Goal: Task Accomplishment & Management: Complete application form

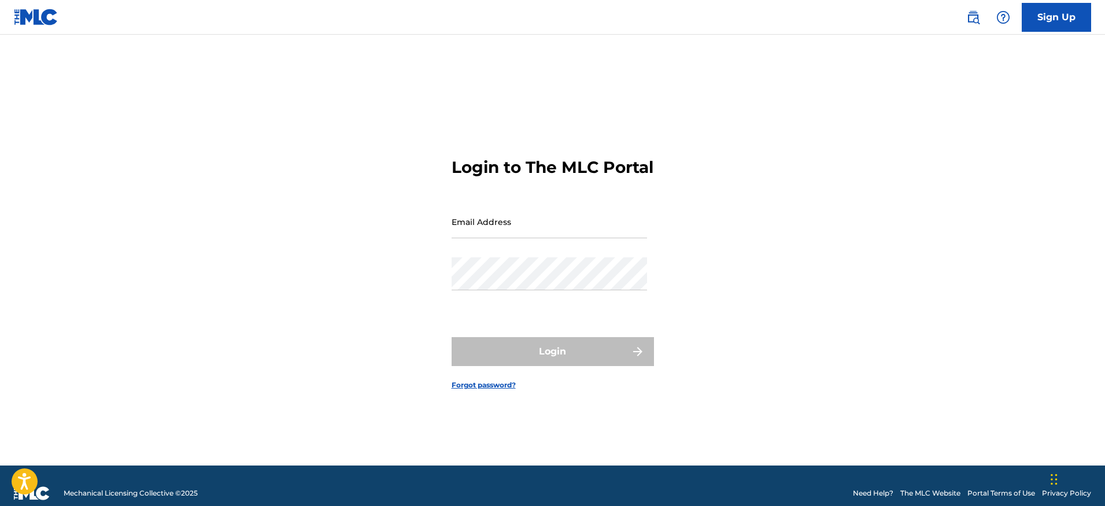
click at [527, 238] on input "Email Address" at bounding box center [548, 221] width 195 height 33
type input "[PERSON_NAME][EMAIL_ADDRESS][DOMAIN_NAME]"
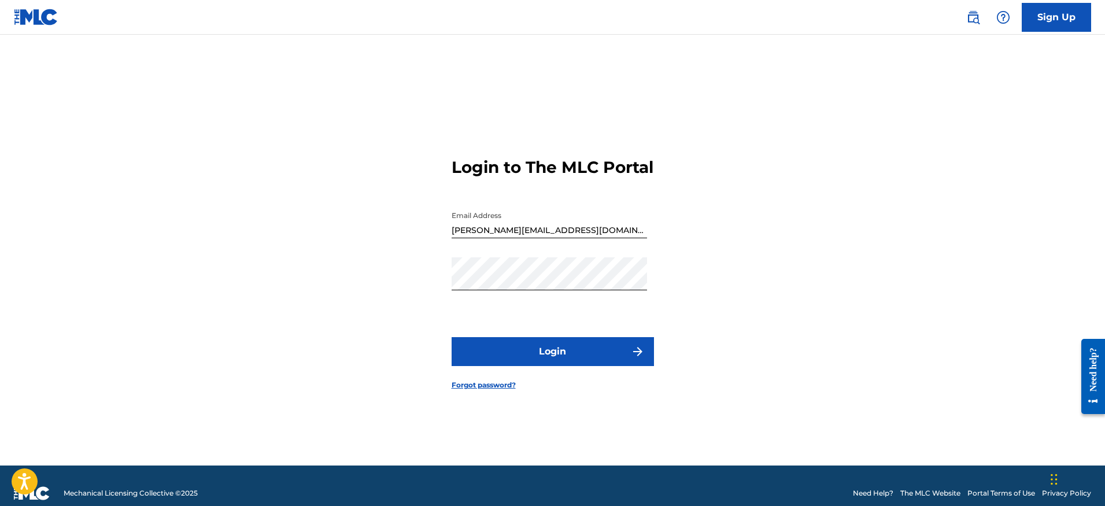
click at [565, 356] on button "Login" at bounding box center [552, 351] width 202 height 29
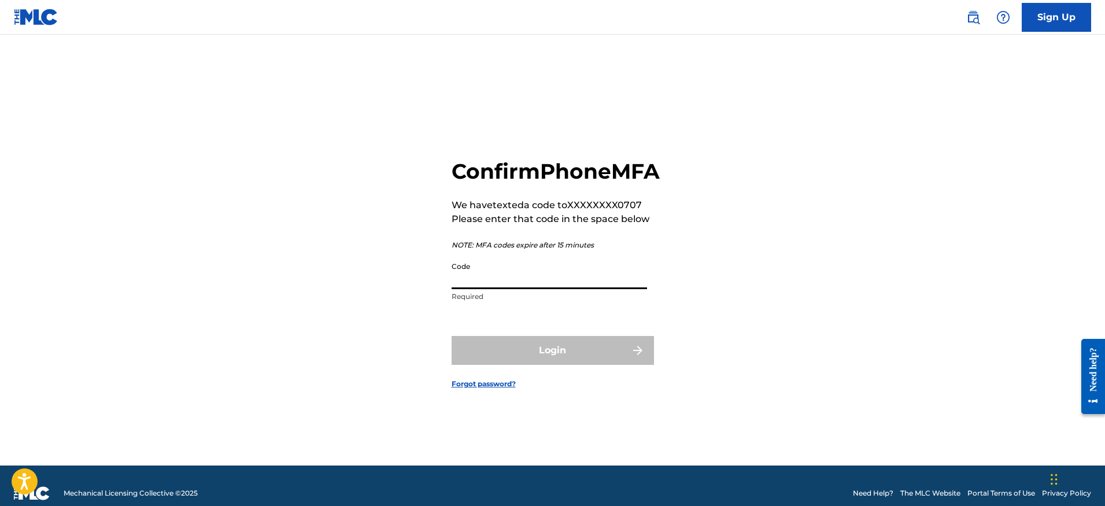
click at [546, 289] on input "Code" at bounding box center [548, 272] width 195 height 33
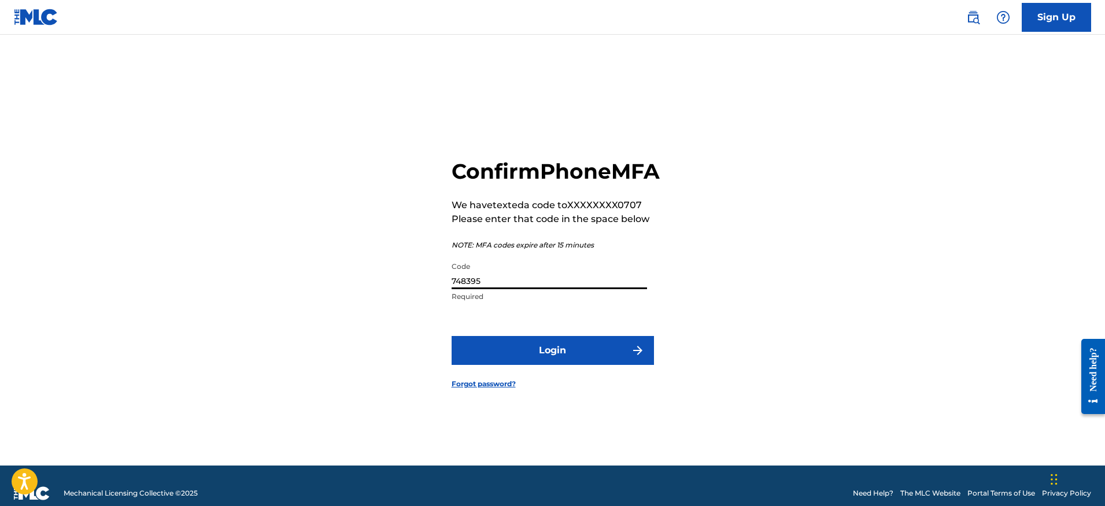
type input "748395"
click at [564, 365] on button "Login" at bounding box center [552, 350] width 202 height 29
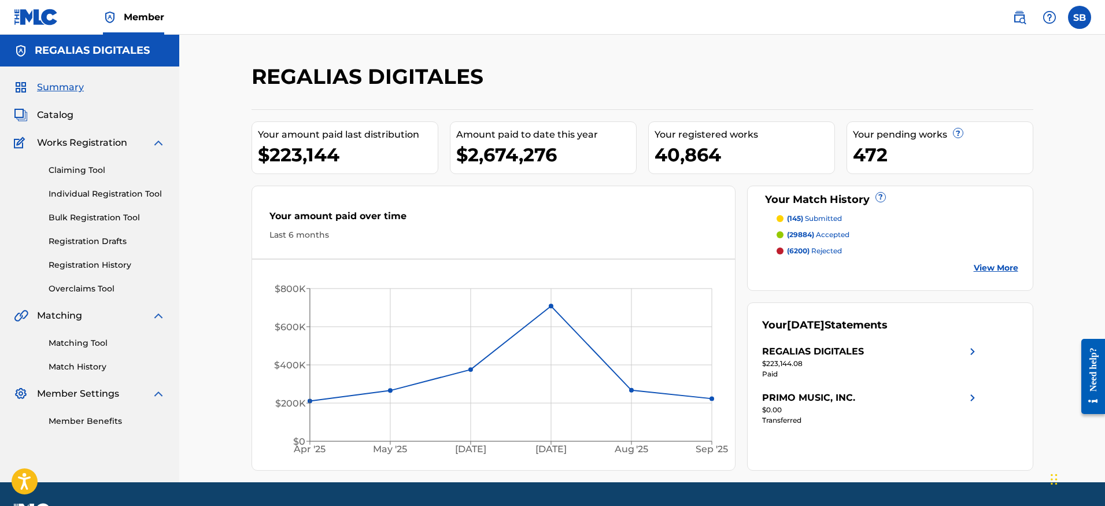
click at [140, 195] on link "Individual Registration Tool" at bounding box center [107, 194] width 117 height 12
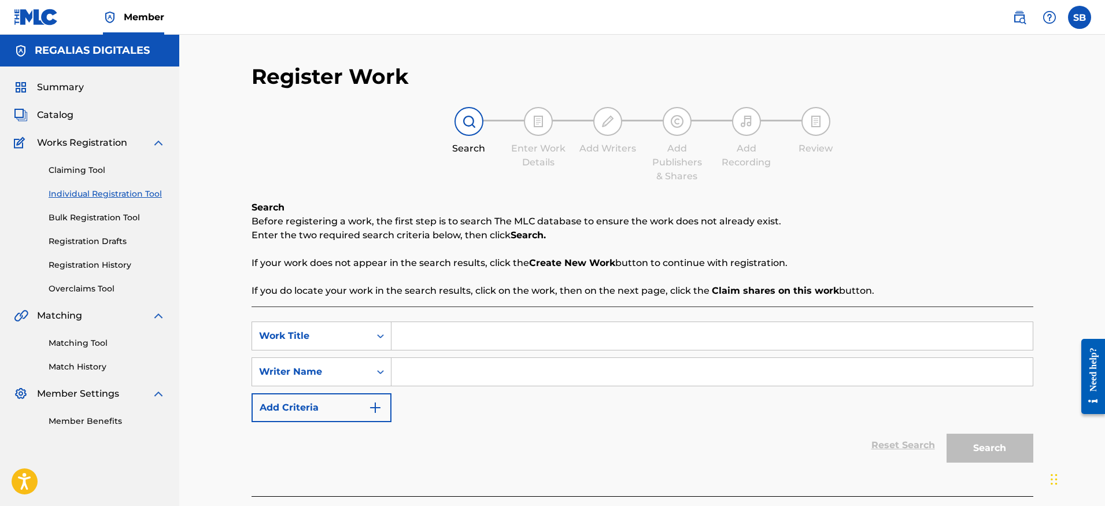
click at [434, 335] on input "Search Form" at bounding box center [711, 336] width 641 height 28
paste input "the art of letting go"
type input "the art of letting go"
click at [436, 367] on input "Search Form" at bounding box center [711, 372] width 641 height 28
click at [538, 372] on input "Search Form" at bounding box center [711, 372] width 641 height 28
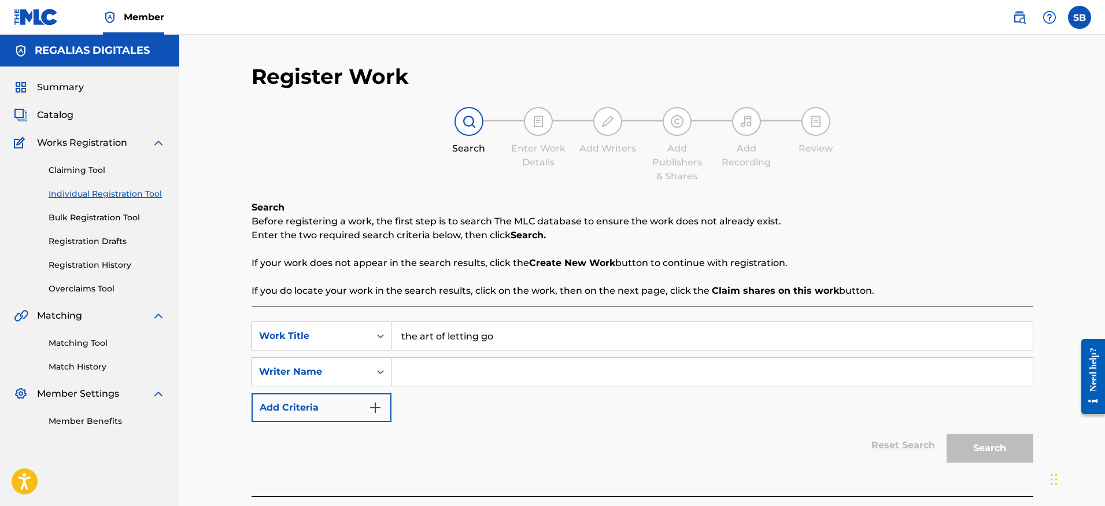
paste input "[PERSON_NAME] [PERSON_NAME]"
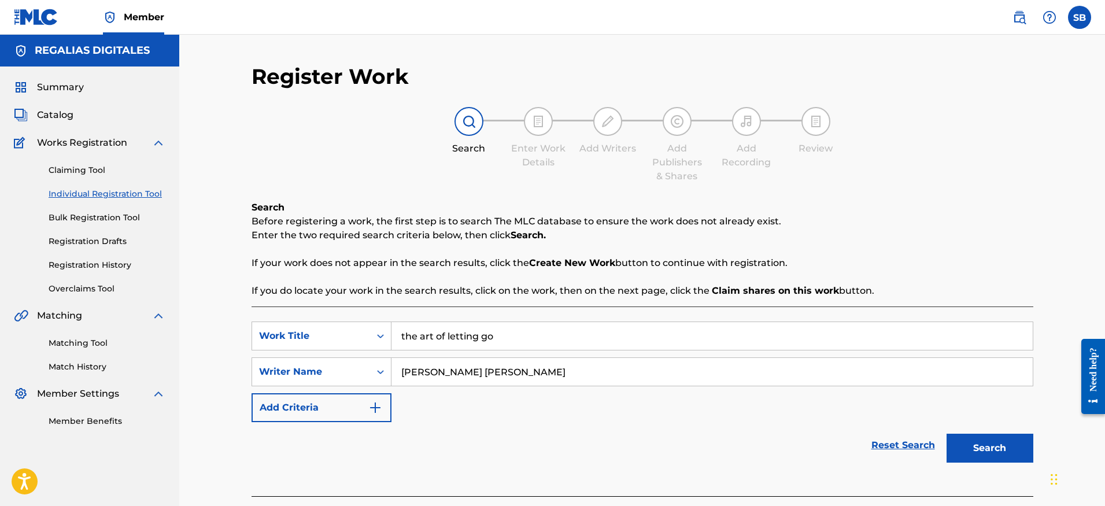
type input "[PERSON_NAME] [PERSON_NAME]"
click at [997, 450] on button "Search" at bounding box center [989, 448] width 87 height 29
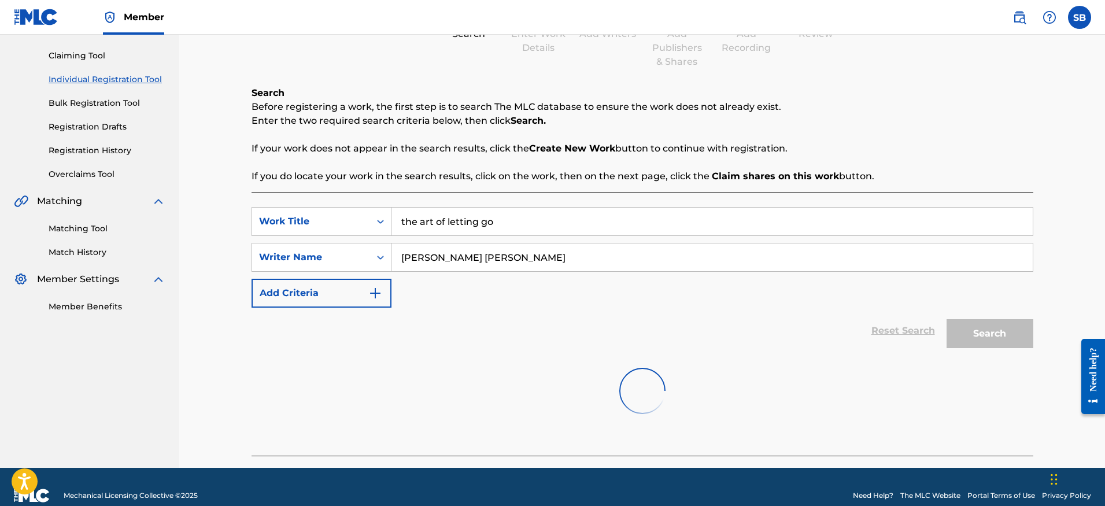
scroll to position [132, 0]
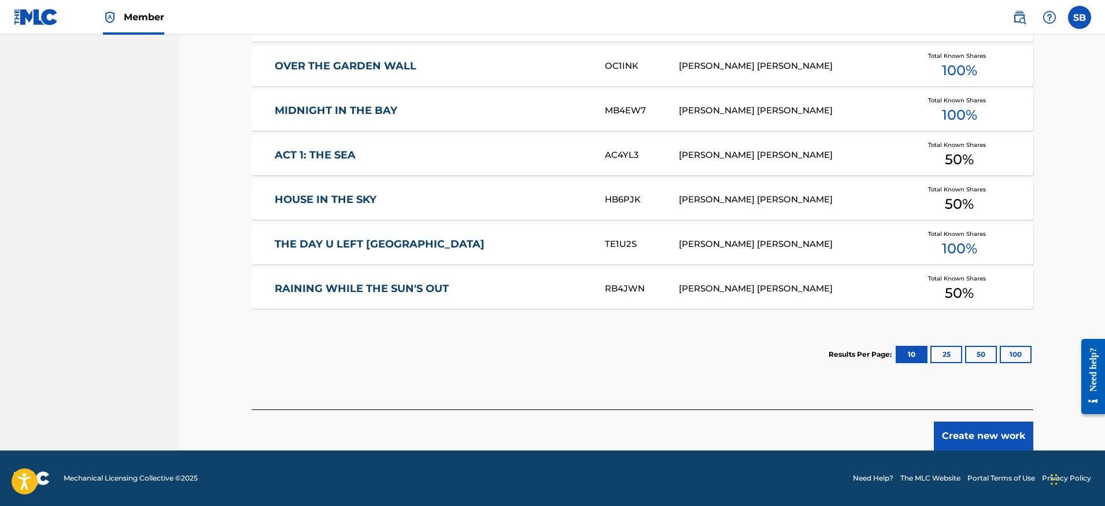
click at [993, 438] on button "Create new work" at bounding box center [983, 435] width 99 height 29
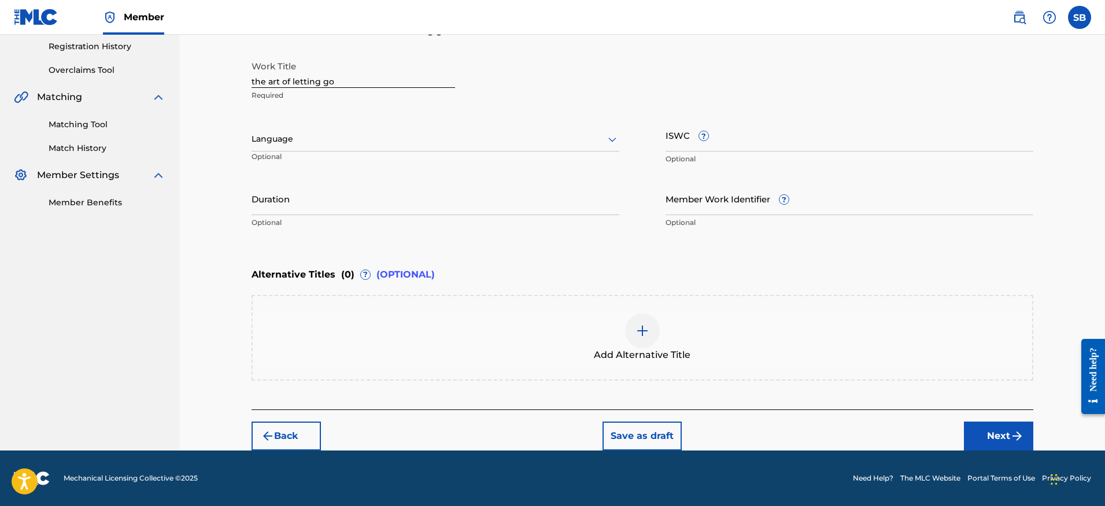
click at [315, 135] on div at bounding box center [435, 139] width 368 height 14
click at [312, 166] on div "English" at bounding box center [435, 164] width 366 height 26
click at [1013, 442] on img "submit" at bounding box center [1017, 436] width 14 height 14
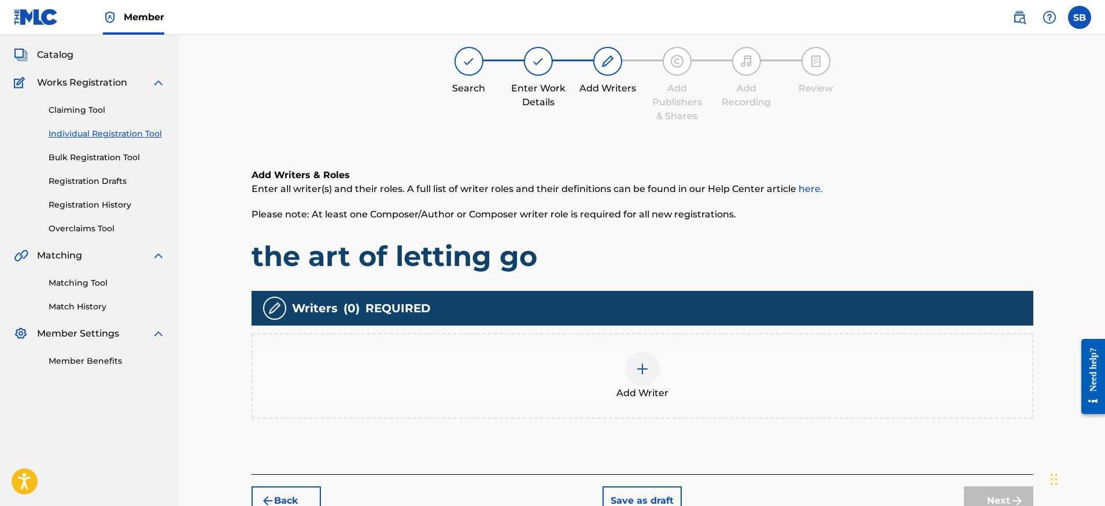
scroll to position [52, 0]
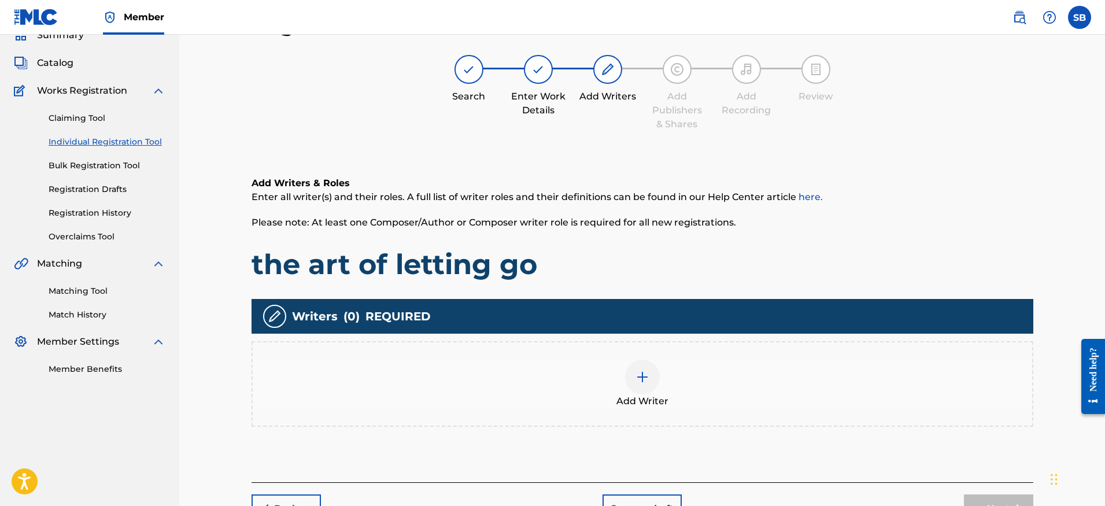
click at [699, 368] on div "Add Writer" at bounding box center [642, 384] width 779 height 49
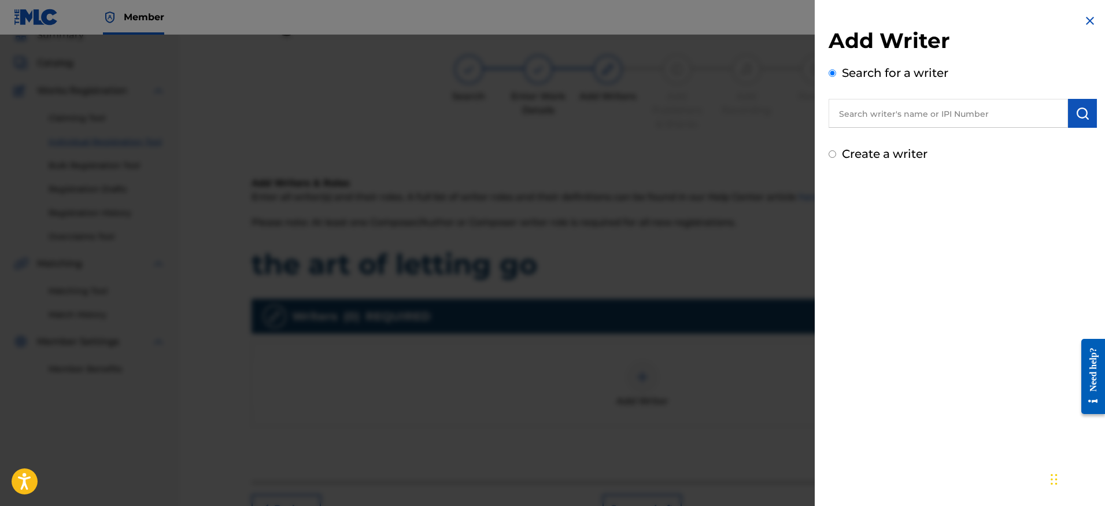
scroll to position [54, 0]
click at [985, 118] on input "text" at bounding box center [947, 113] width 239 height 29
paste input "[PERSON_NAME] [PERSON_NAME]"
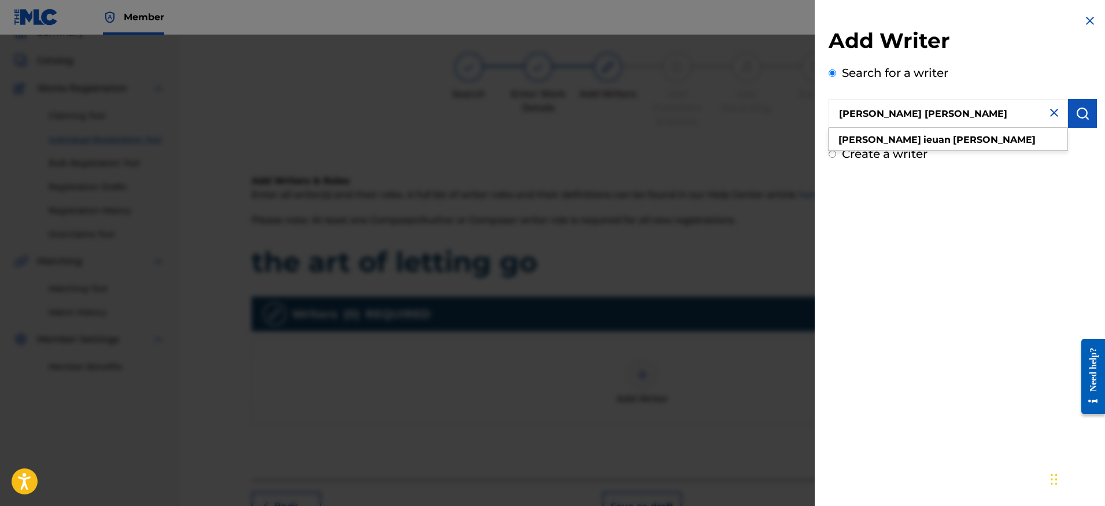
type input "[PERSON_NAME] [PERSON_NAME]"
click at [1076, 116] on img "submit" at bounding box center [1082, 113] width 14 height 14
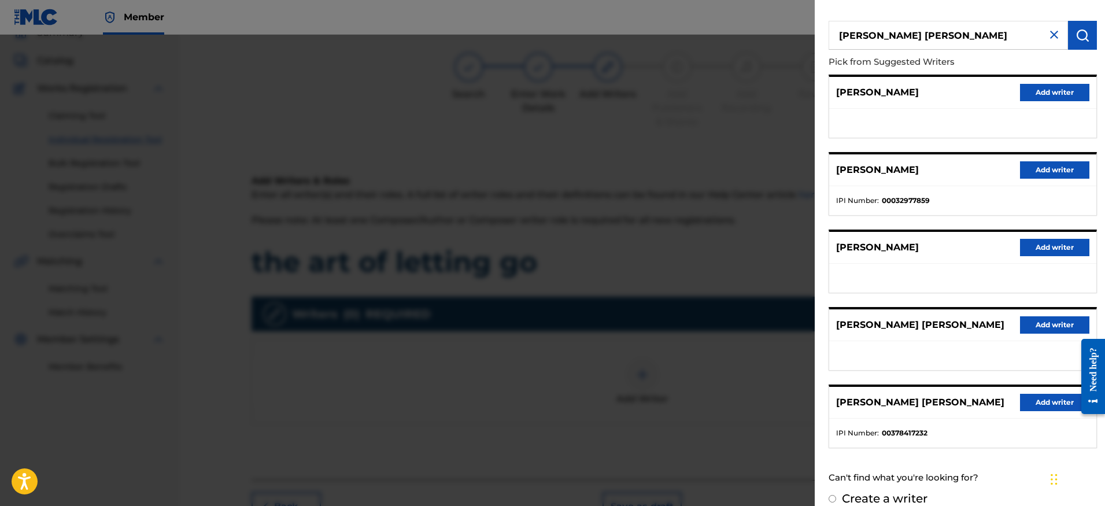
scroll to position [89, 0]
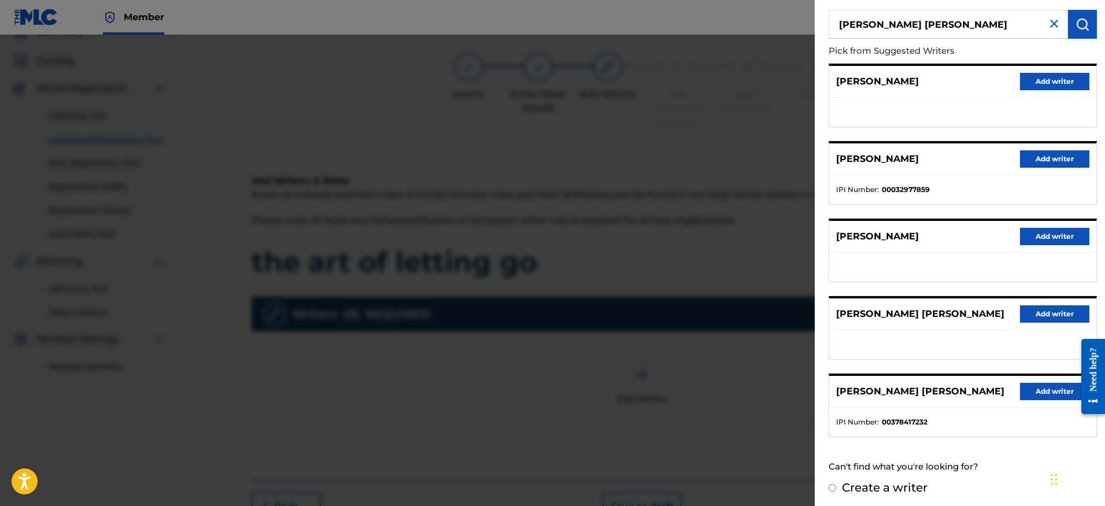
click at [1054, 319] on button "Add writer" at bounding box center [1054, 313] width 69 height 17
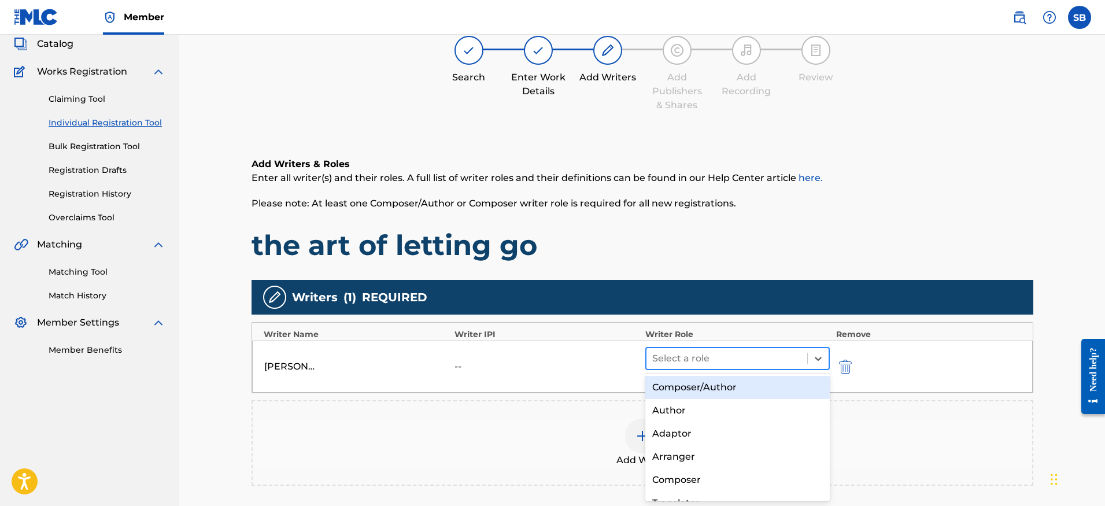
scroll to position [72, 0]
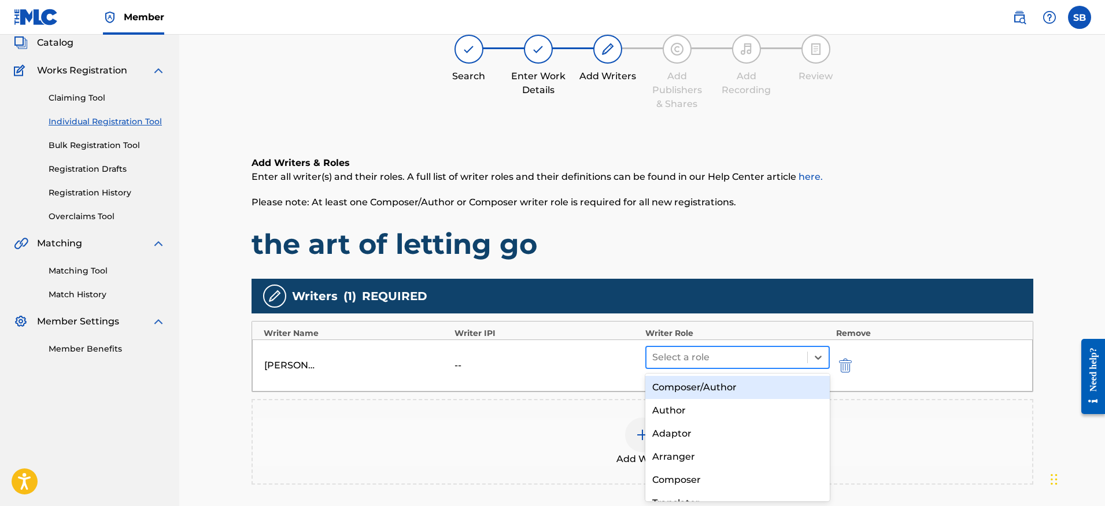
click at [750, 366] on div "Select a role" at bounding box center [726, 357] width 161 height 21
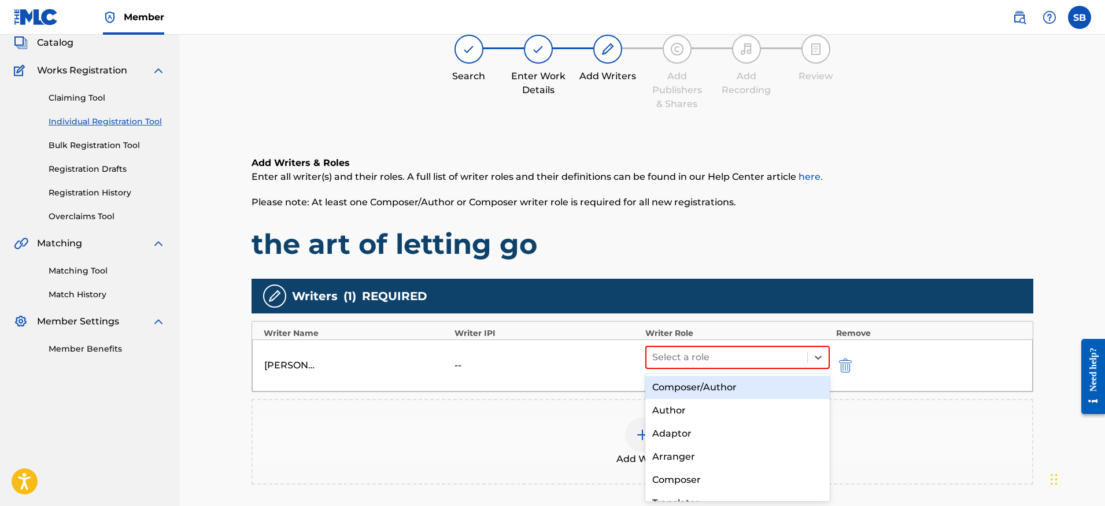
click at [754, 386] on div "Composer/Author" at bounding box center [737, 387] width 185 height 23
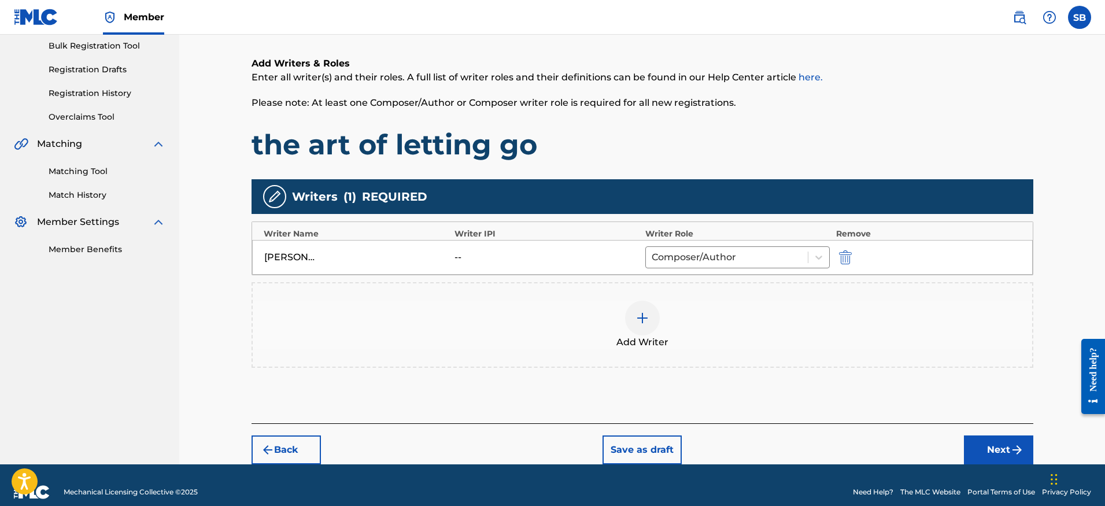
click at [1013, 451] on img "submit" at bounding box center [1017, 450] width 14 height 14
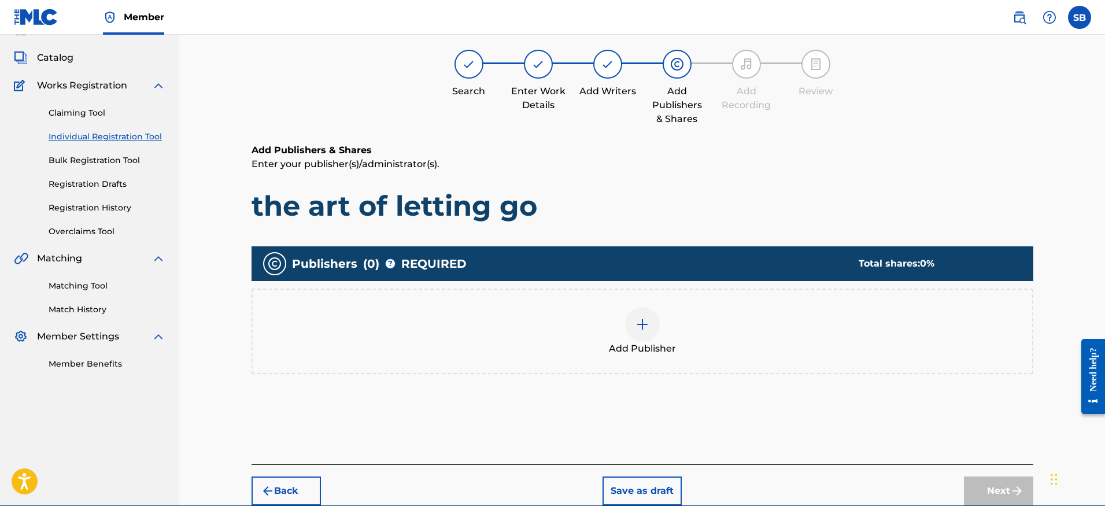
scroll to position [52, 0]
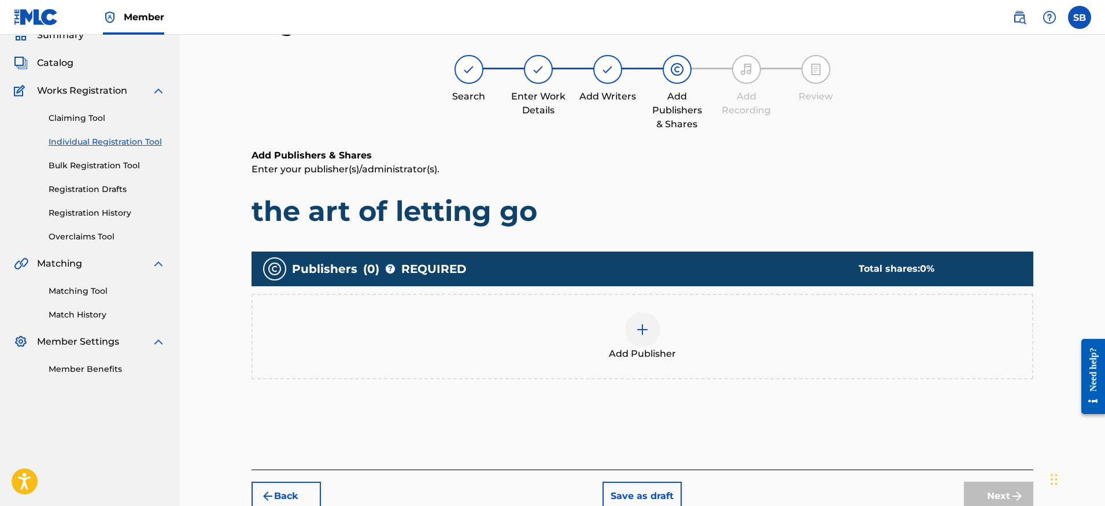
click at [616, 353] on span "Add Publisher" at bounding box center [642, 354] width 67 height 14
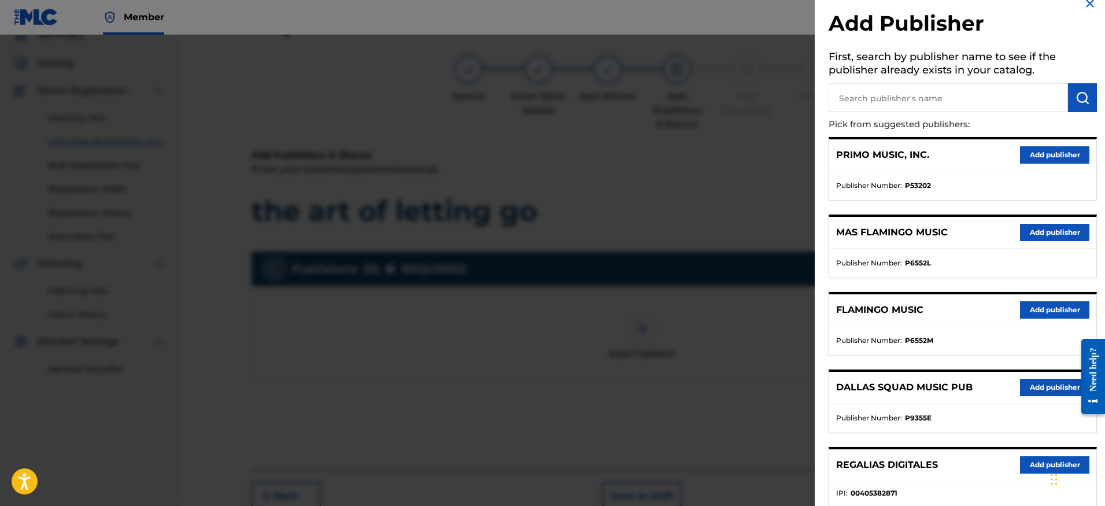
scroll to position [183, 0]
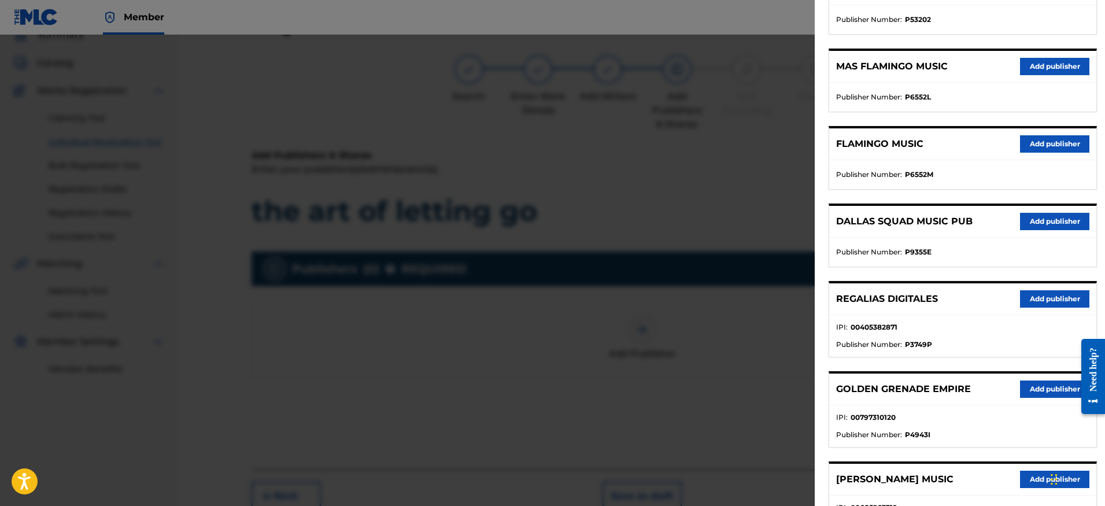
click at [1036, 303] on button "Add publisher" at bounding box center [1054, 298] width 69 height 17
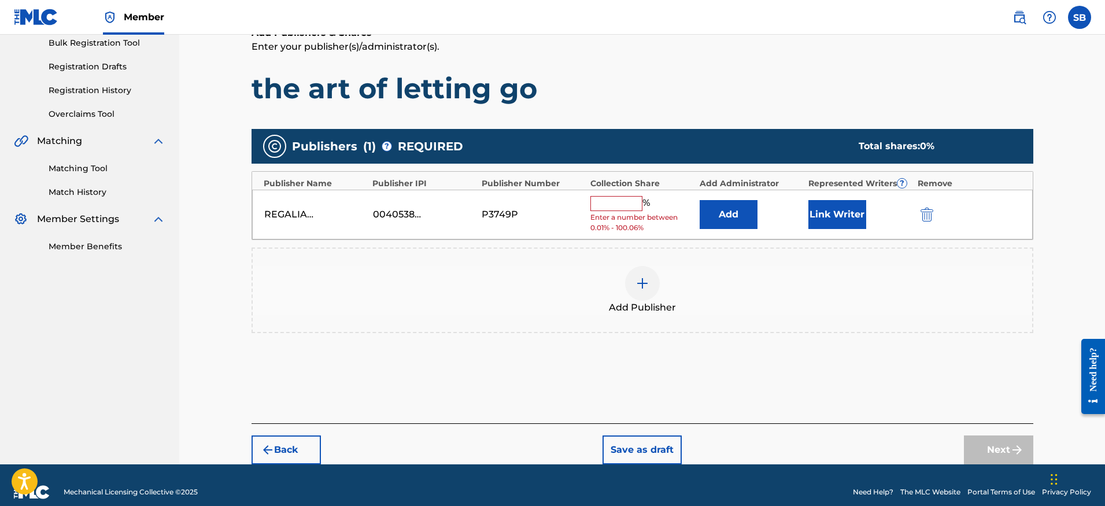
scroll to position [188, 0]
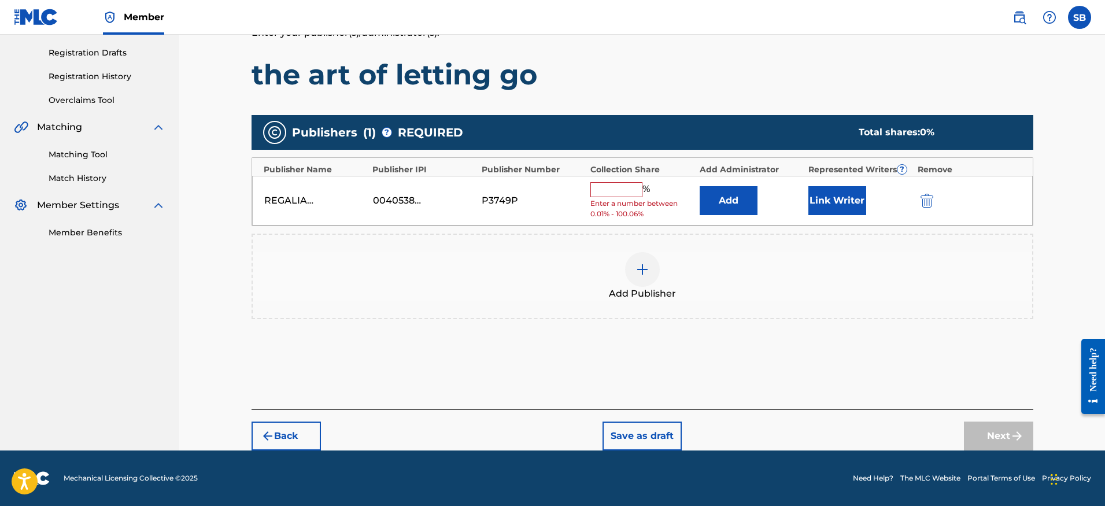
click at [626, 194] on input "text" at bounding box center [616, 189] width 52 height 15
type input "100"
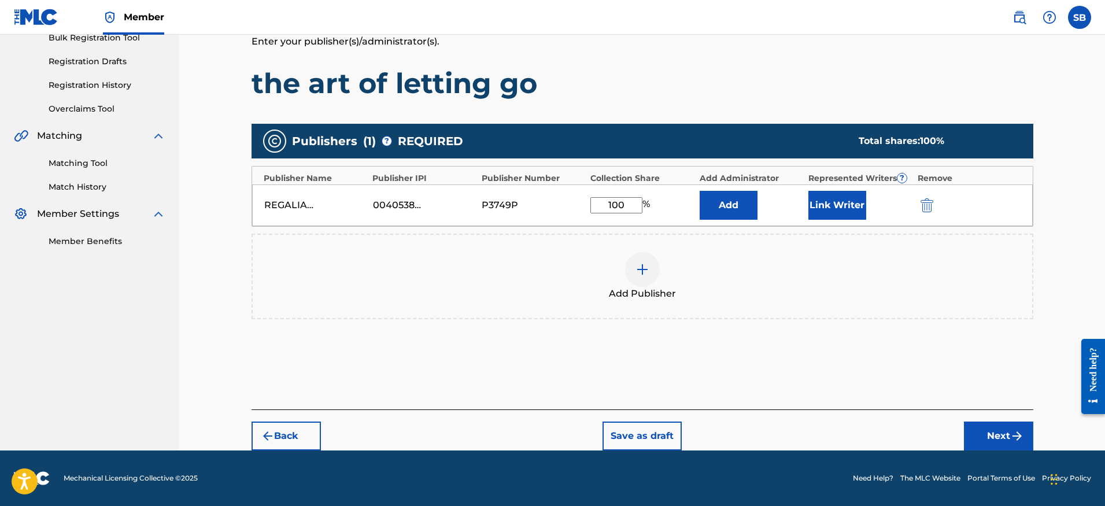
click at [821, 214] on button "Link Writer" at bounding box center [837, 205] width 58 height 29
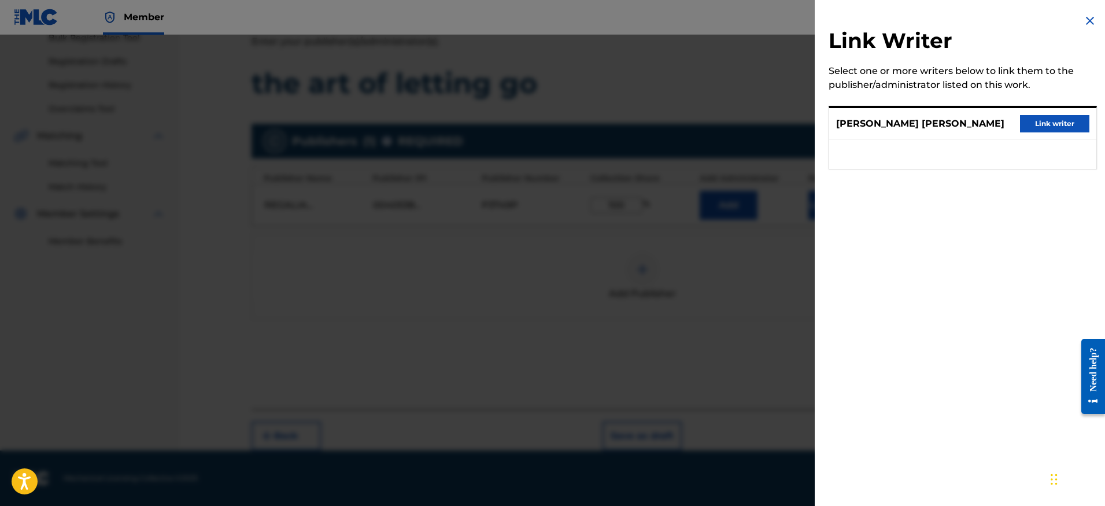
click at [1078, 113] on div "[PERSON_NAME] [PERSON_NAME] Link writer" at bounding box center [962, 124] width 267 height 32
click at [1074, 118] on button "Link writer" at bounding box center [1054, 123] width 69 height 17
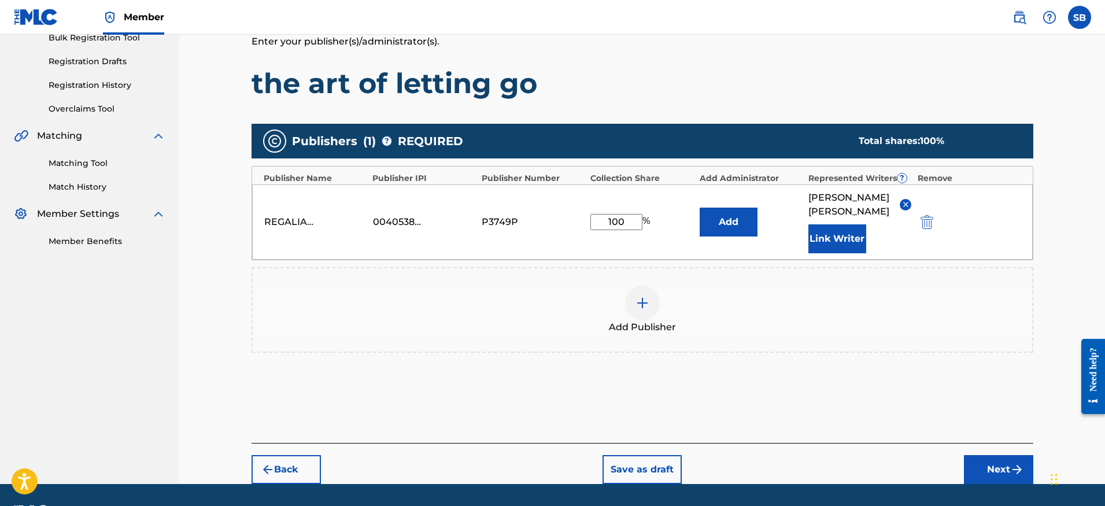
click at [985, 471] on button "Next" at bounding box center [998, 469] width 69 height 29
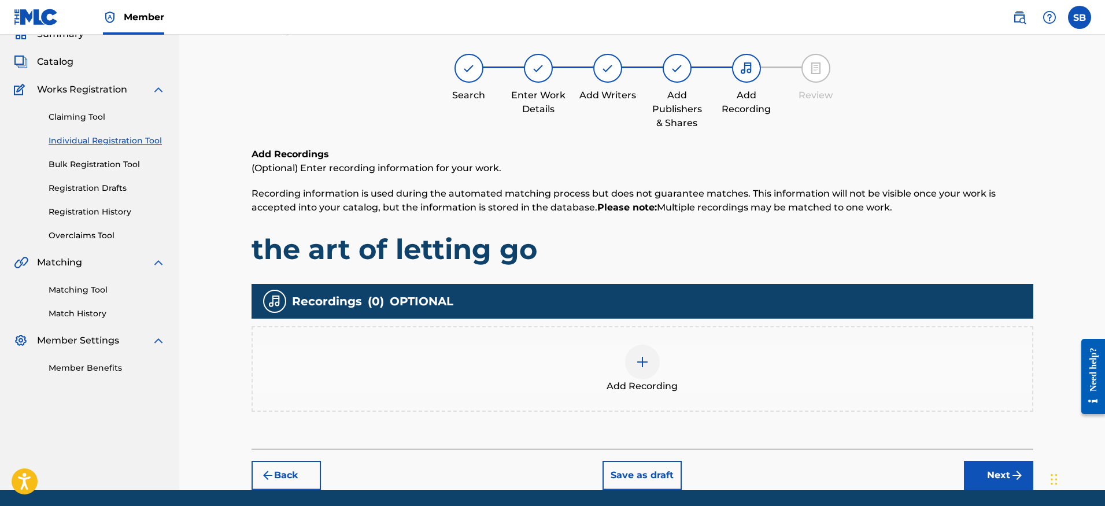
scroll to position [52, 0]
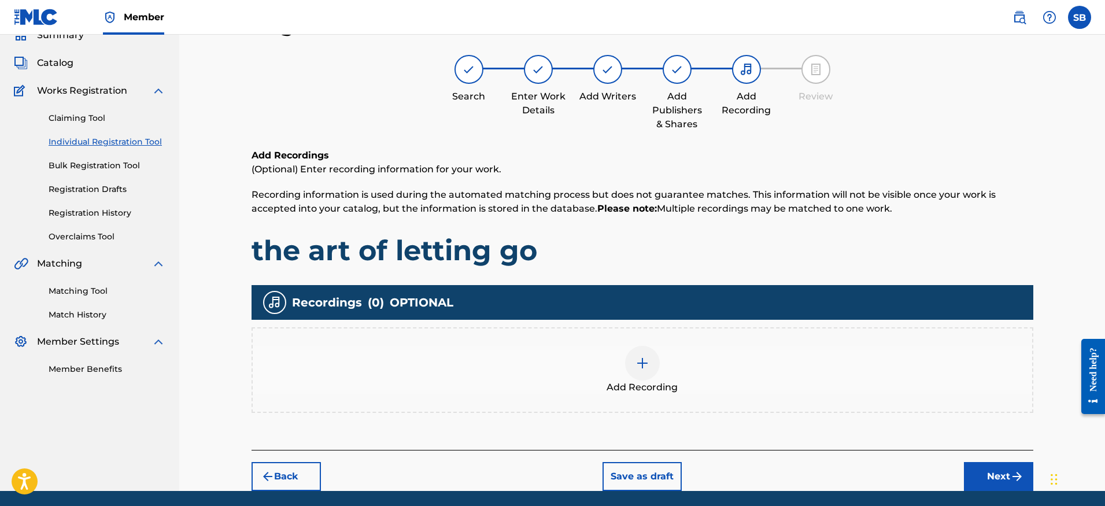
click at [698, 375] on div "Add Recording" at bounding box center [642, 370] width 779 height 49
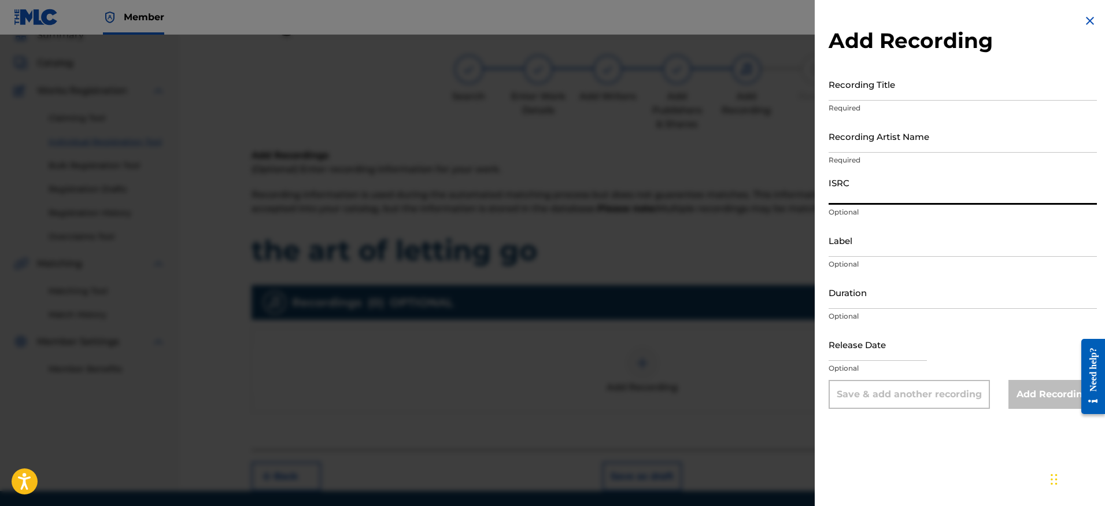
click at [927, 192] on input "ISRC" at bounding box center [962, 188] width 268 height 33
paste input "QT5M32521987"
type input "QT5M32521987"
click at [925, 141] on input "Recording Artist Name" at bounding box center [962, 136] width 268 height 33
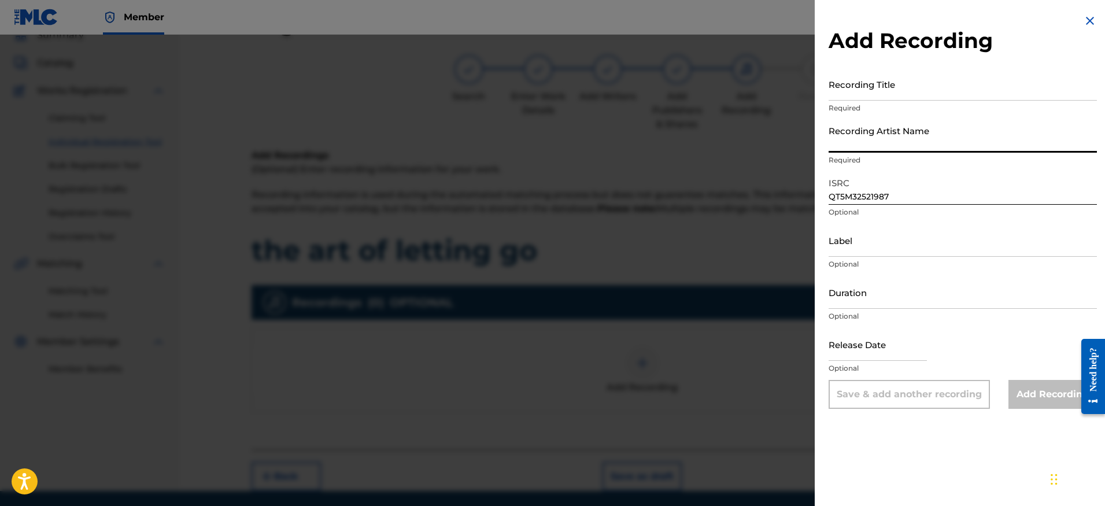
paste input "ieuan"
type input "ieuan"
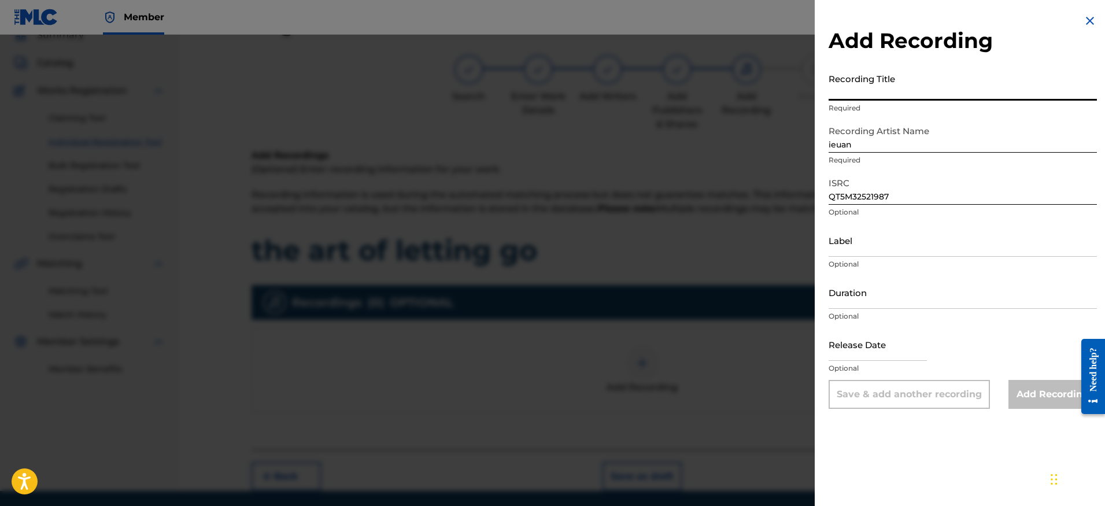
click at [938, 82] on input "Recording Title" at bounding box center [962, 84] width 268 height 33
paste input "the art of letting go"
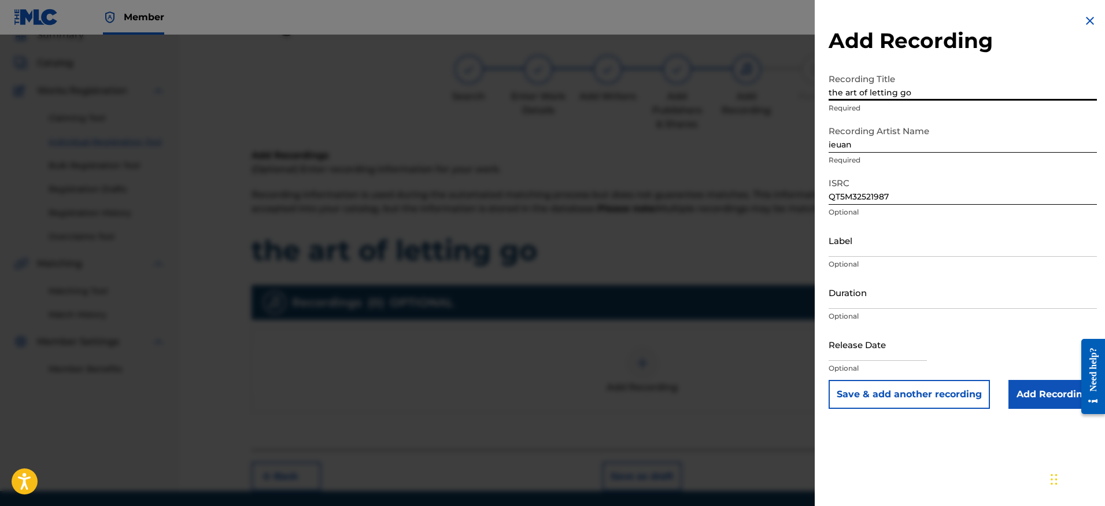
type input "the art of letting go"
click at [1050, 398] on input "Add Recording" at bounding box center [1052, 394] width 88 height 29
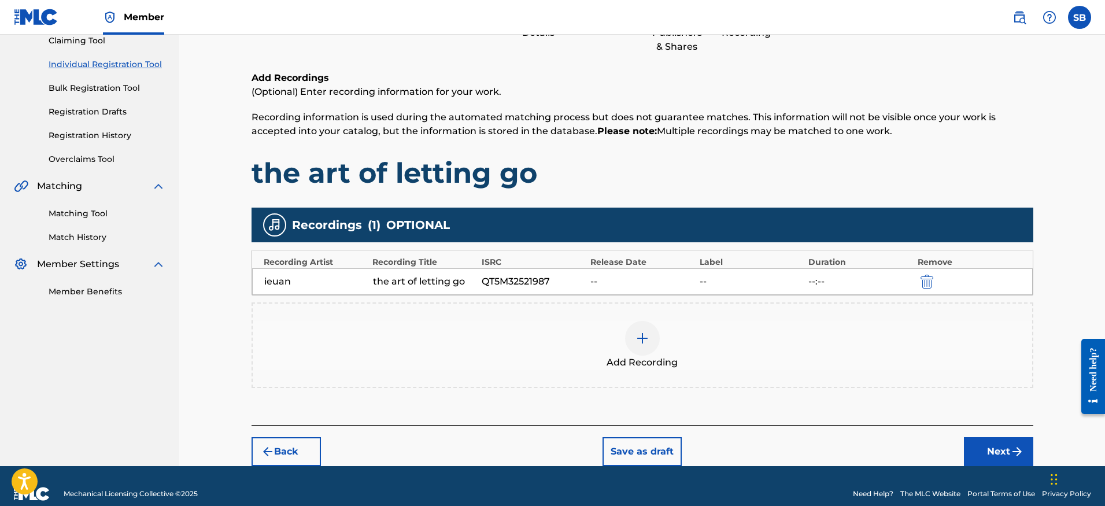
scroll to position [138, 0]
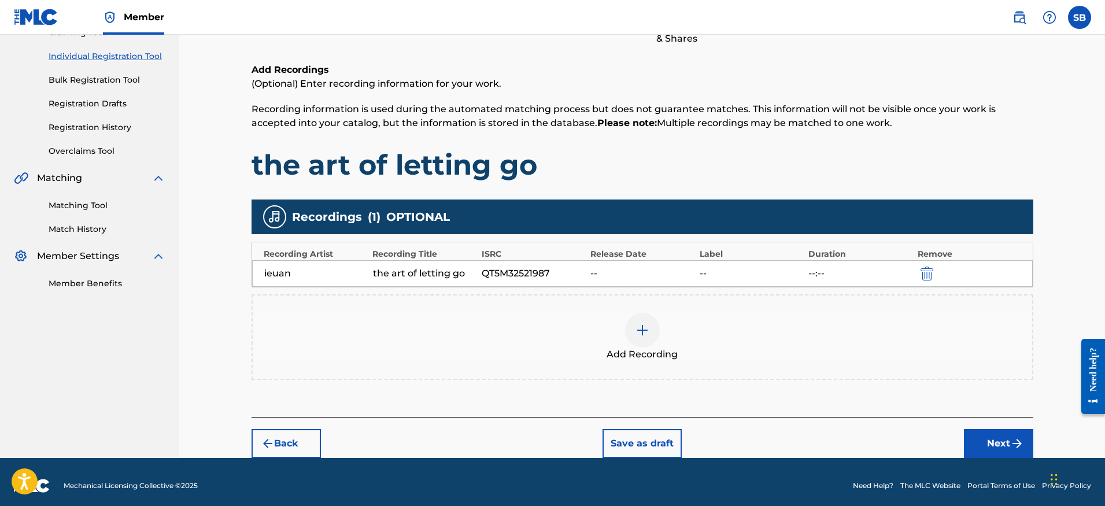
click at [989, 446] on button "Next" at bounding box center [998, 443] width 69 height 29
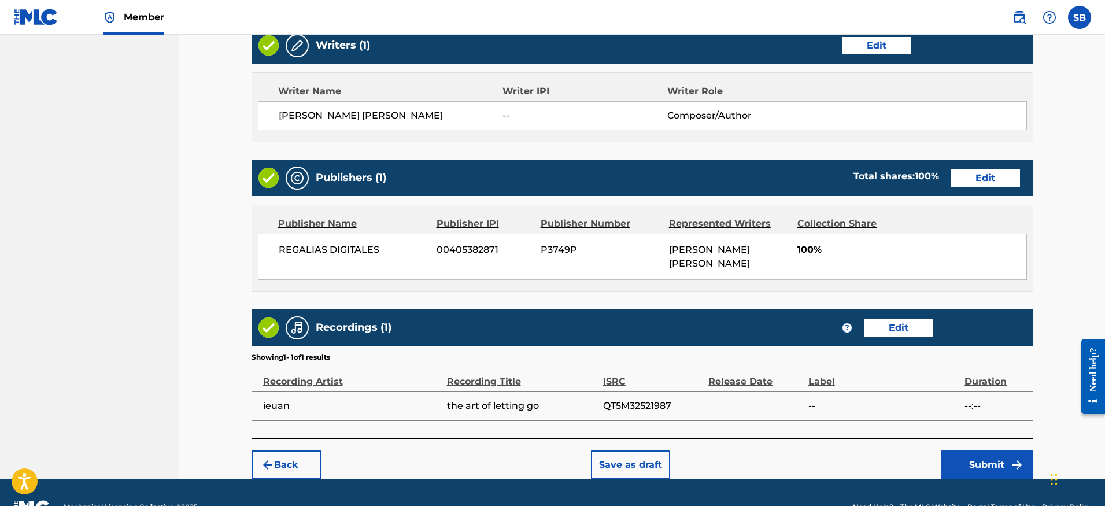
scroll to position [459, 0]
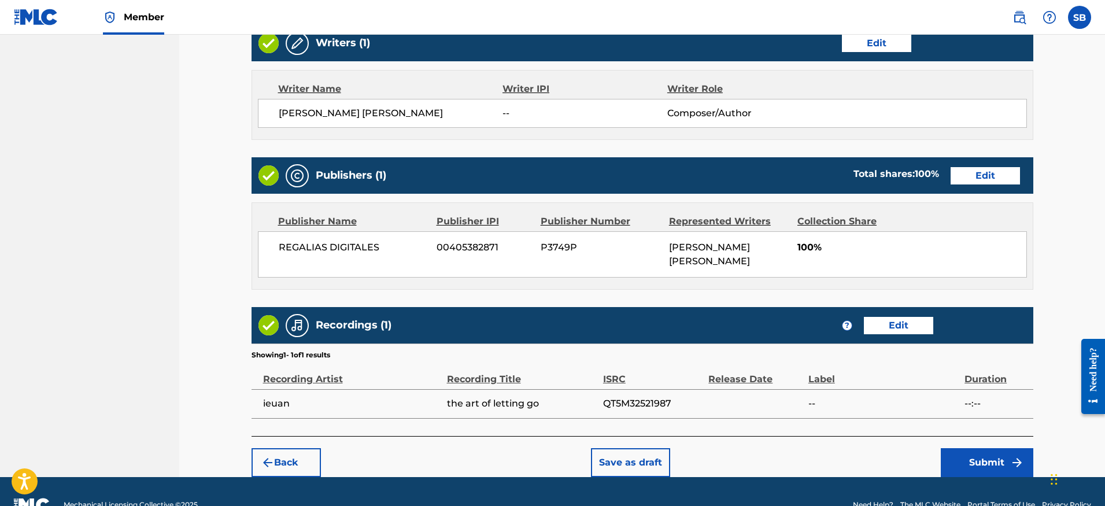
click at [980, 465] on button "Submit" at bounding box center [987, 462] width 92 height 29
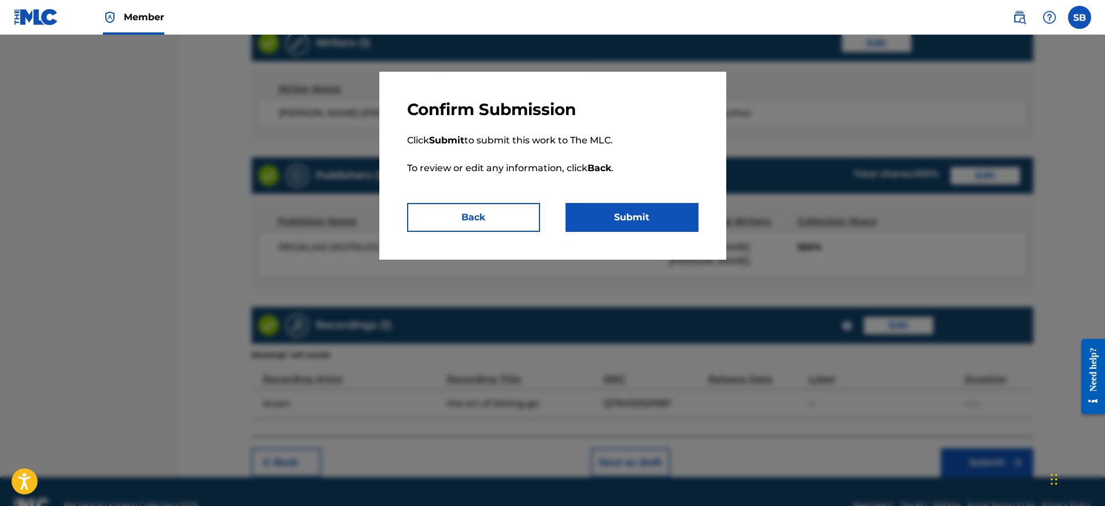
click at [632, 202] on p "Click Submit to submit this work to The MLC. To review or edit any information,…" at bounding box center [552, 161] width 291 height 83
click at [648, 217] on button "Submit" at bounding box center [631, 217] width 133 height 29
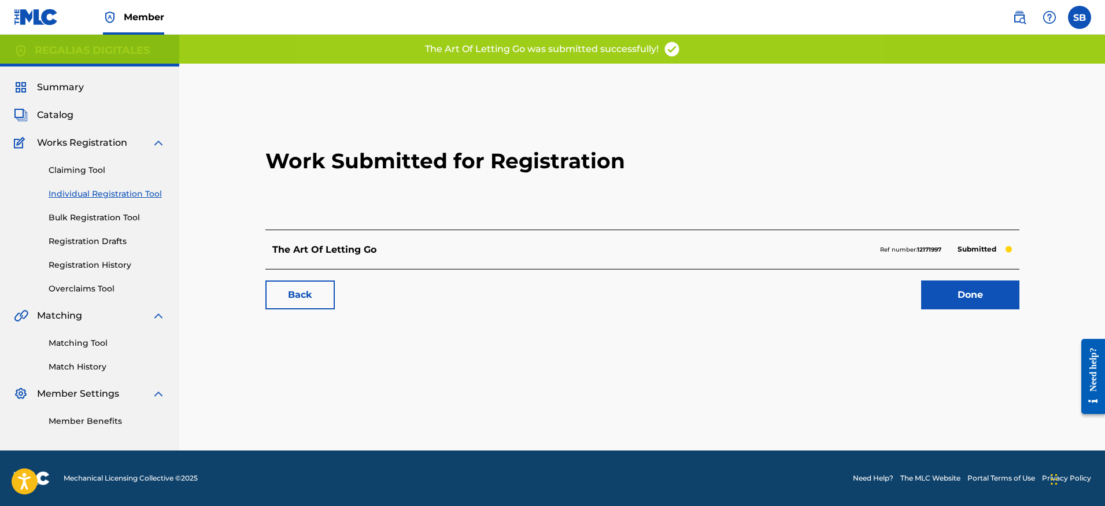
click at [987, 306] on link "Done" at bounding box center [970, 294] width 98 height 29
